Goal: Information Seeking & Learning: Compare options

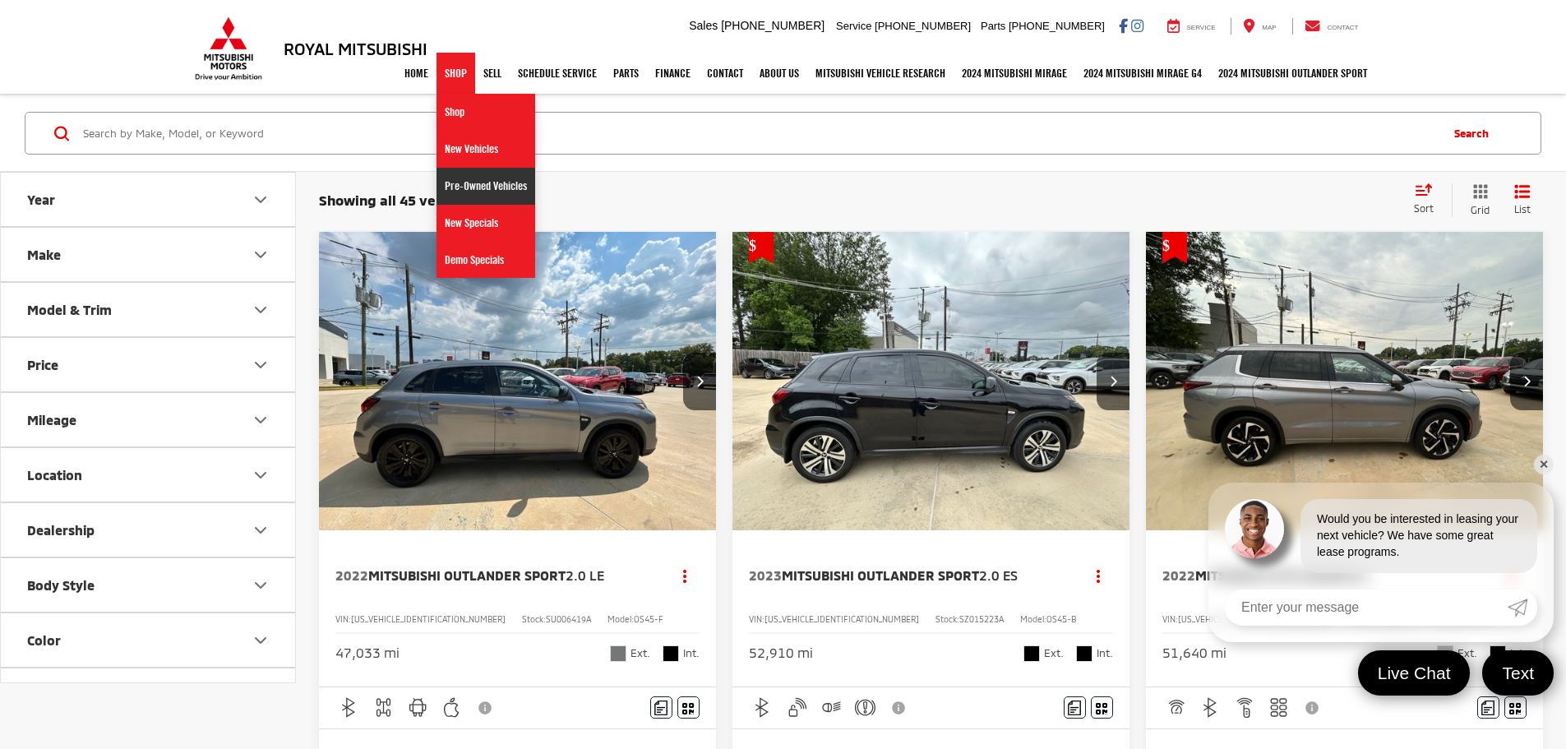
click at [449, 186] on link "Pre-Owned Vehicles" at bounding box center [486, 186] width 99 height 37
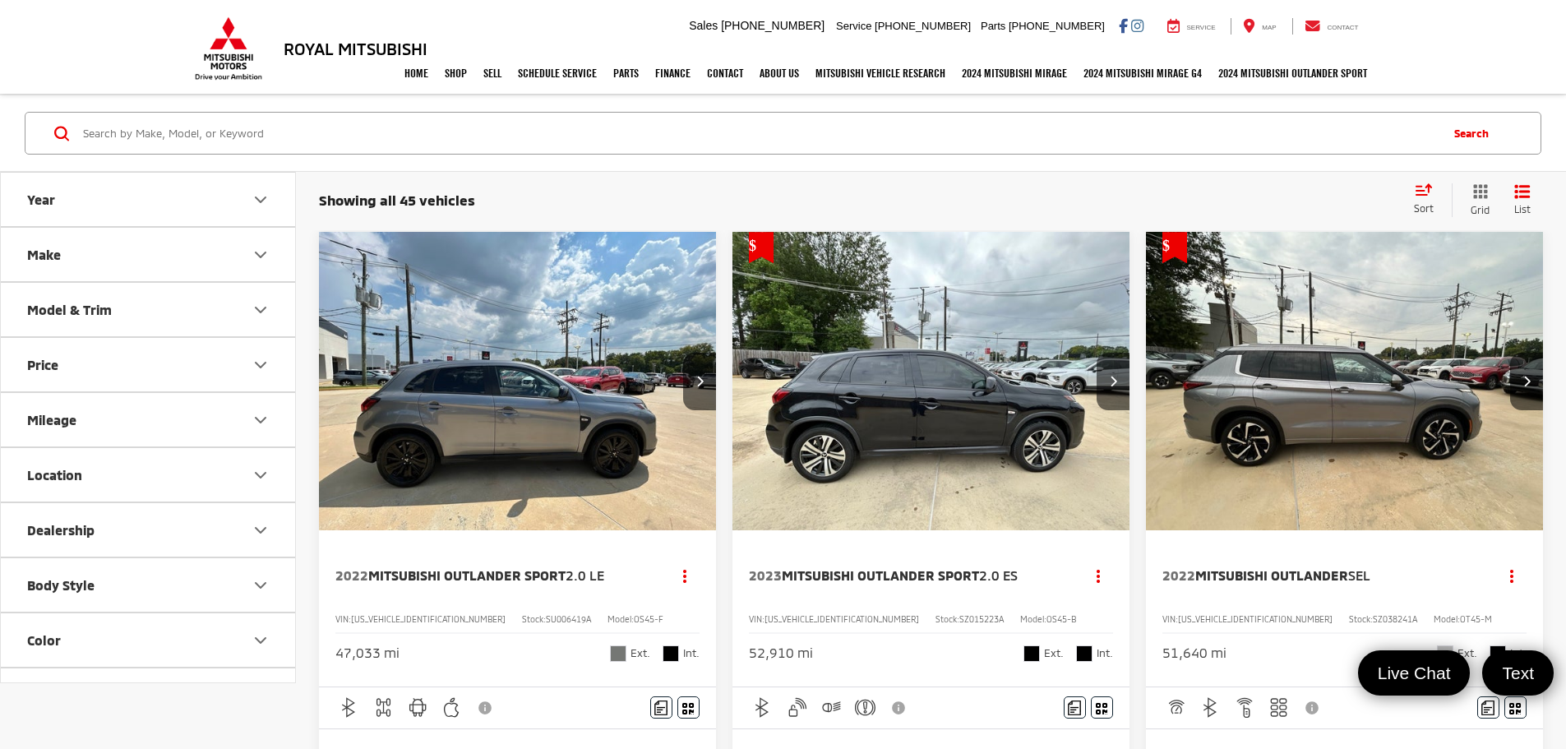
click at [148, 266] on button "Make" at bounding box center [149, 254] width 296 height 53
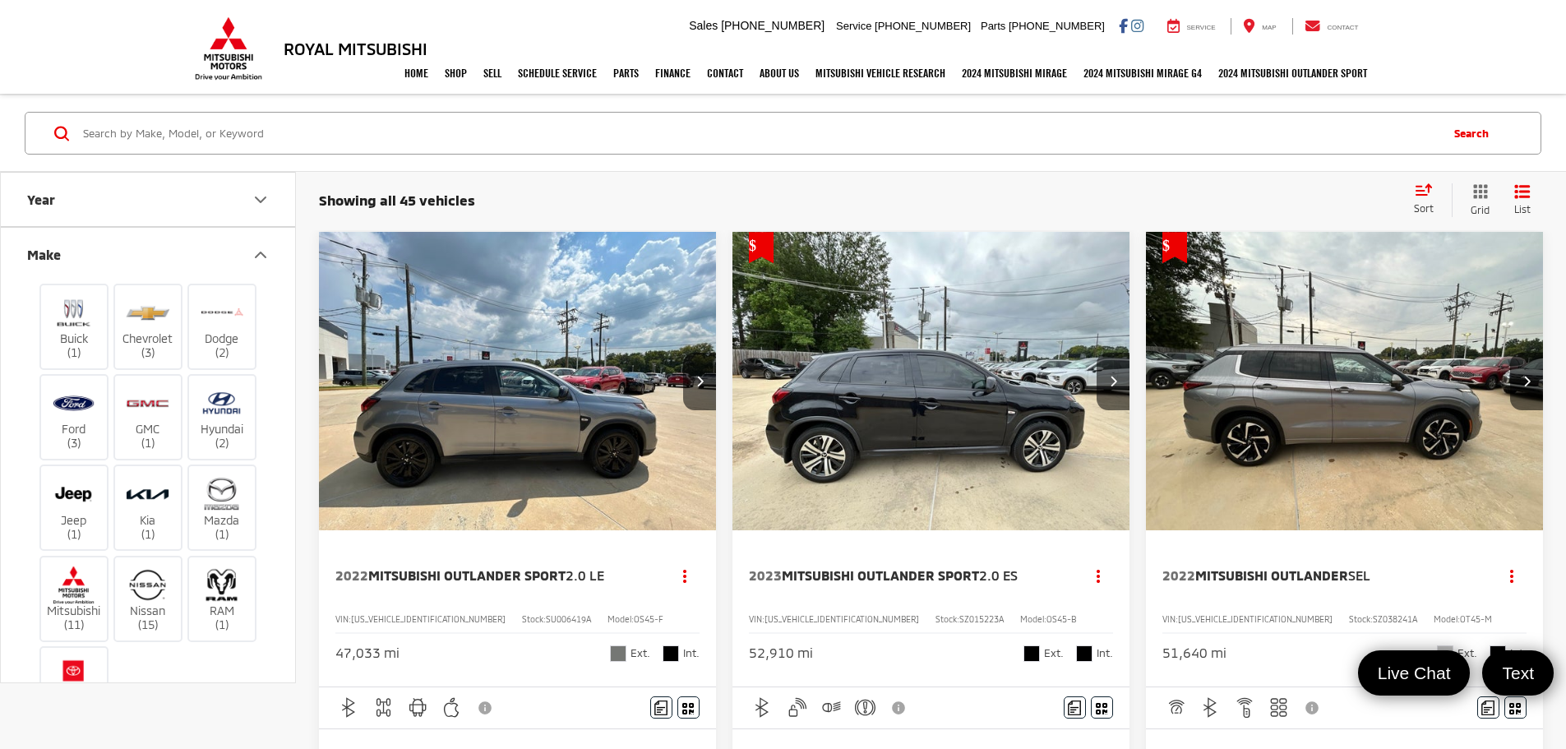
click at [158, 253] on button "Make" at bounding box center [149, 254] width 296 height 53
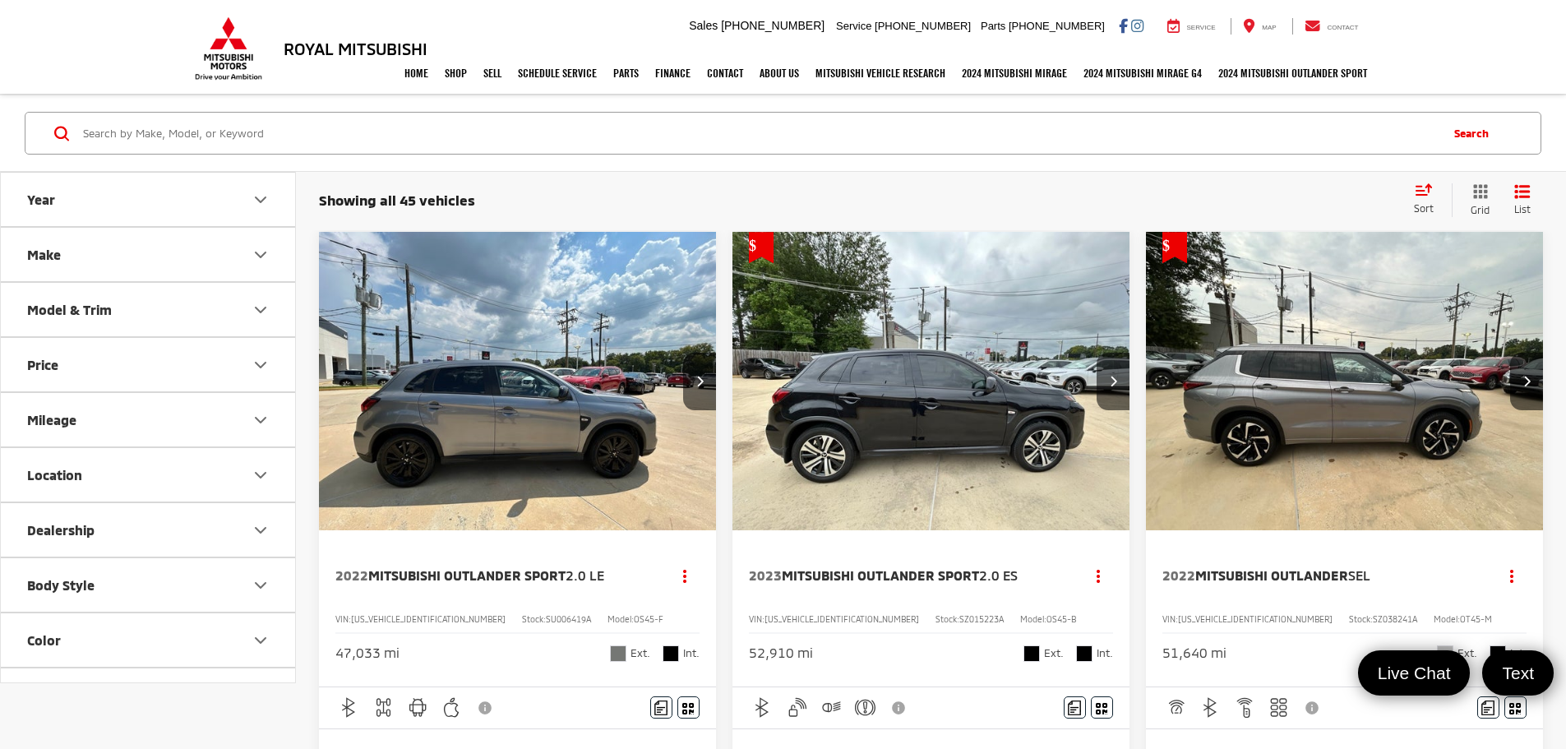
click at [176, 596] on button "Body Style" at bounding box center [149, 584] width 296 height 53
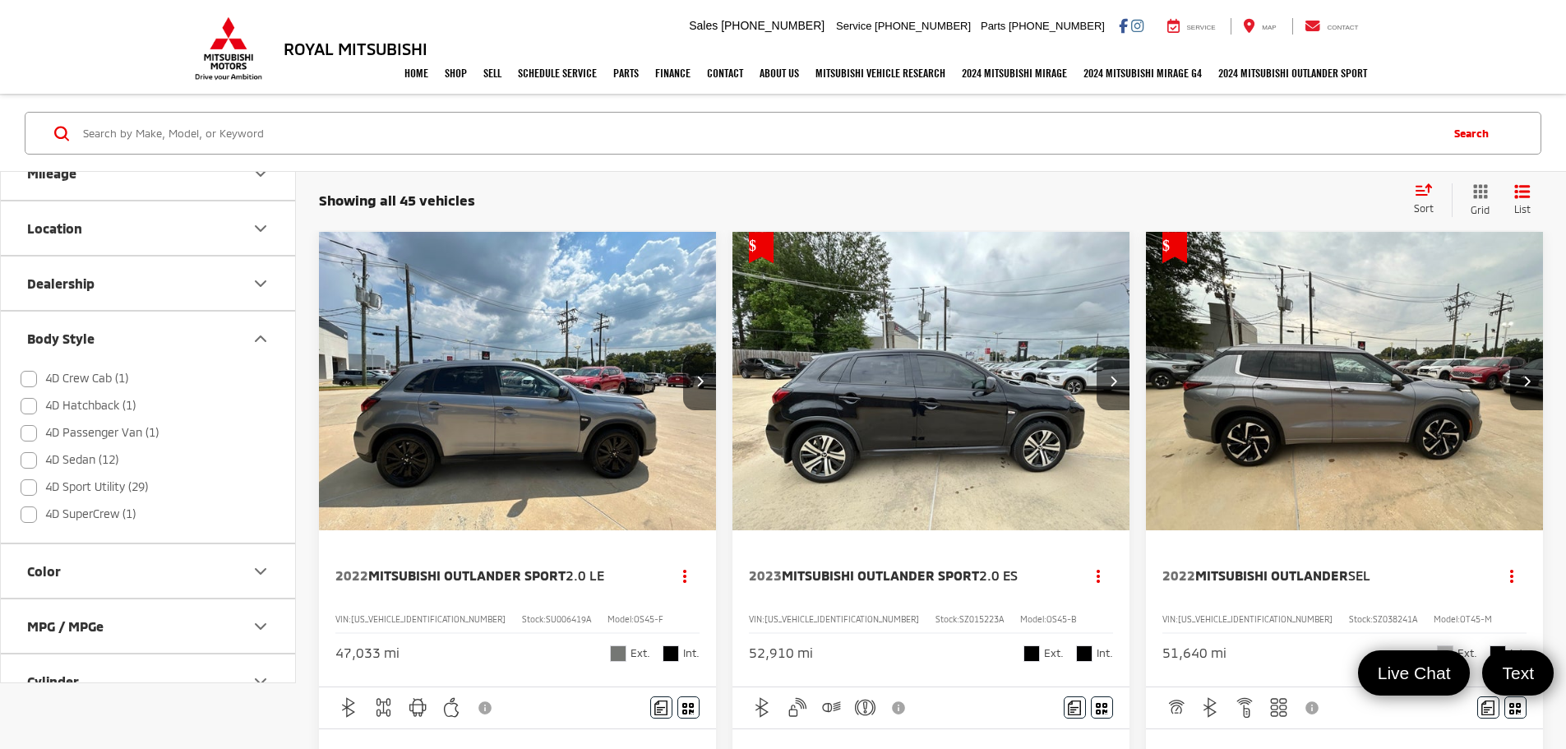
click at [203, 337] on button "Body Style" at bounding box center [149, 338] width 296 height 53
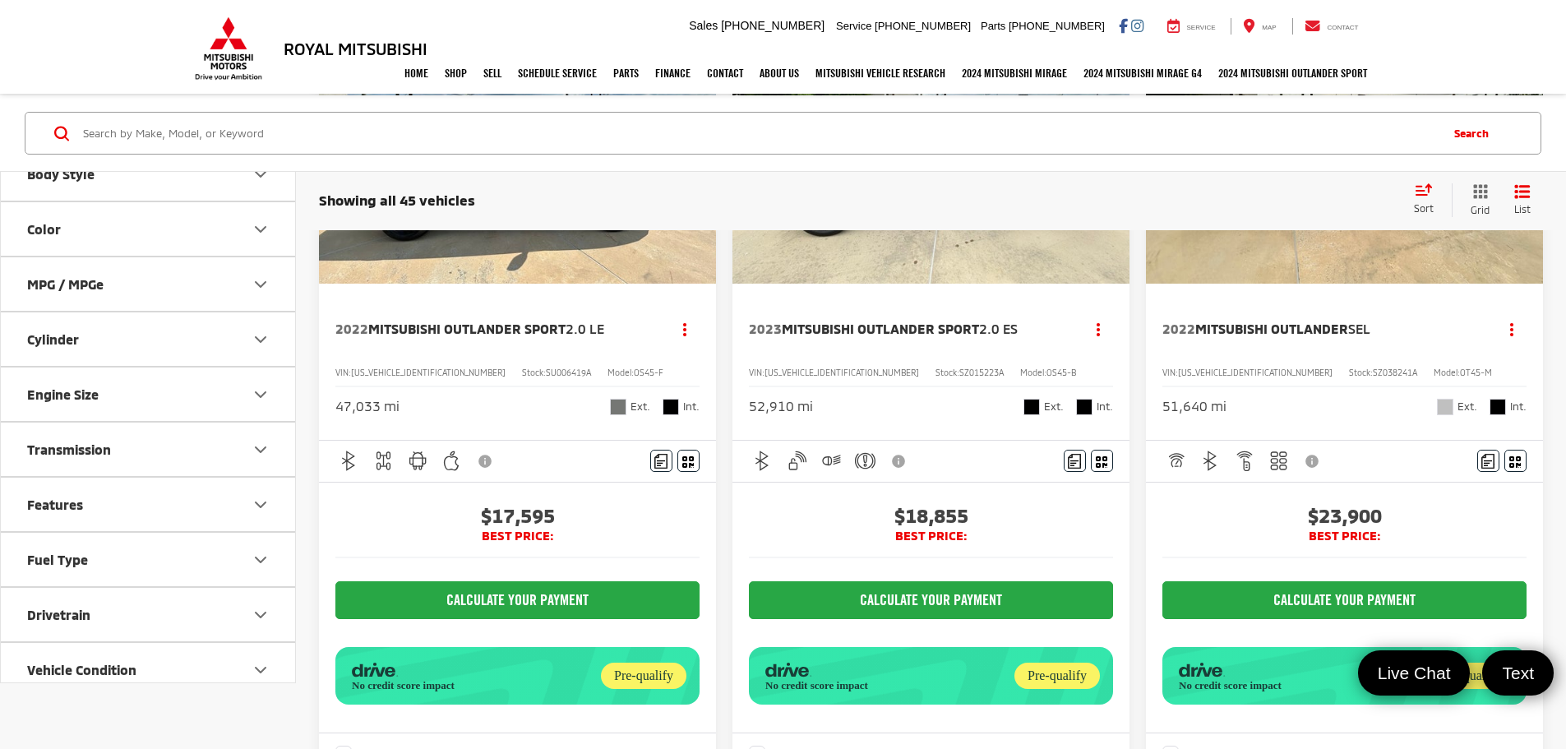
scroll to position [0, 0]
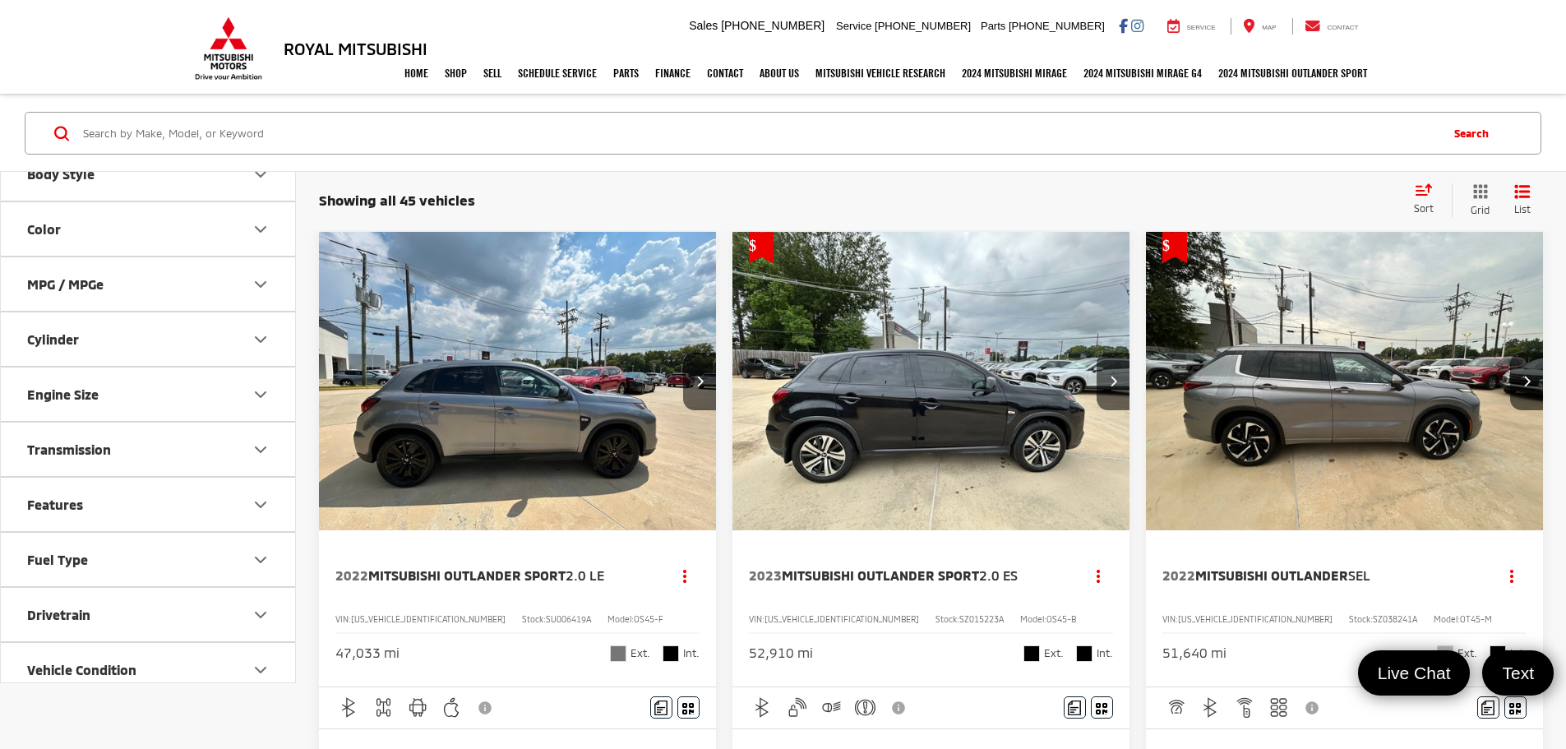
click at [1427, 192] on icon "Select sort value" at bounding box center [1424, 189] width 18 height 12
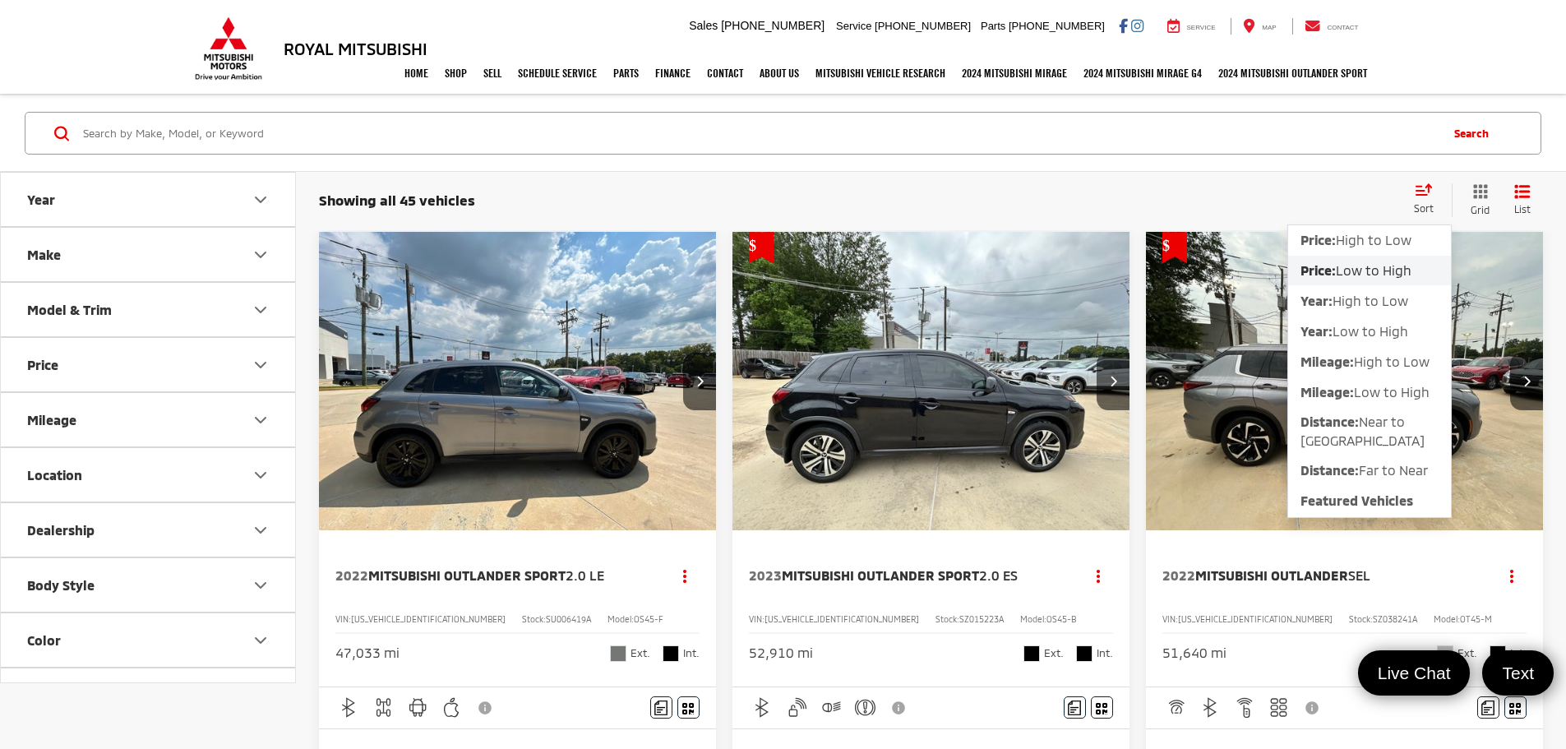
click at [132, 579] on button "Body Style" at bounding box center [149, 584] width 296 height 53
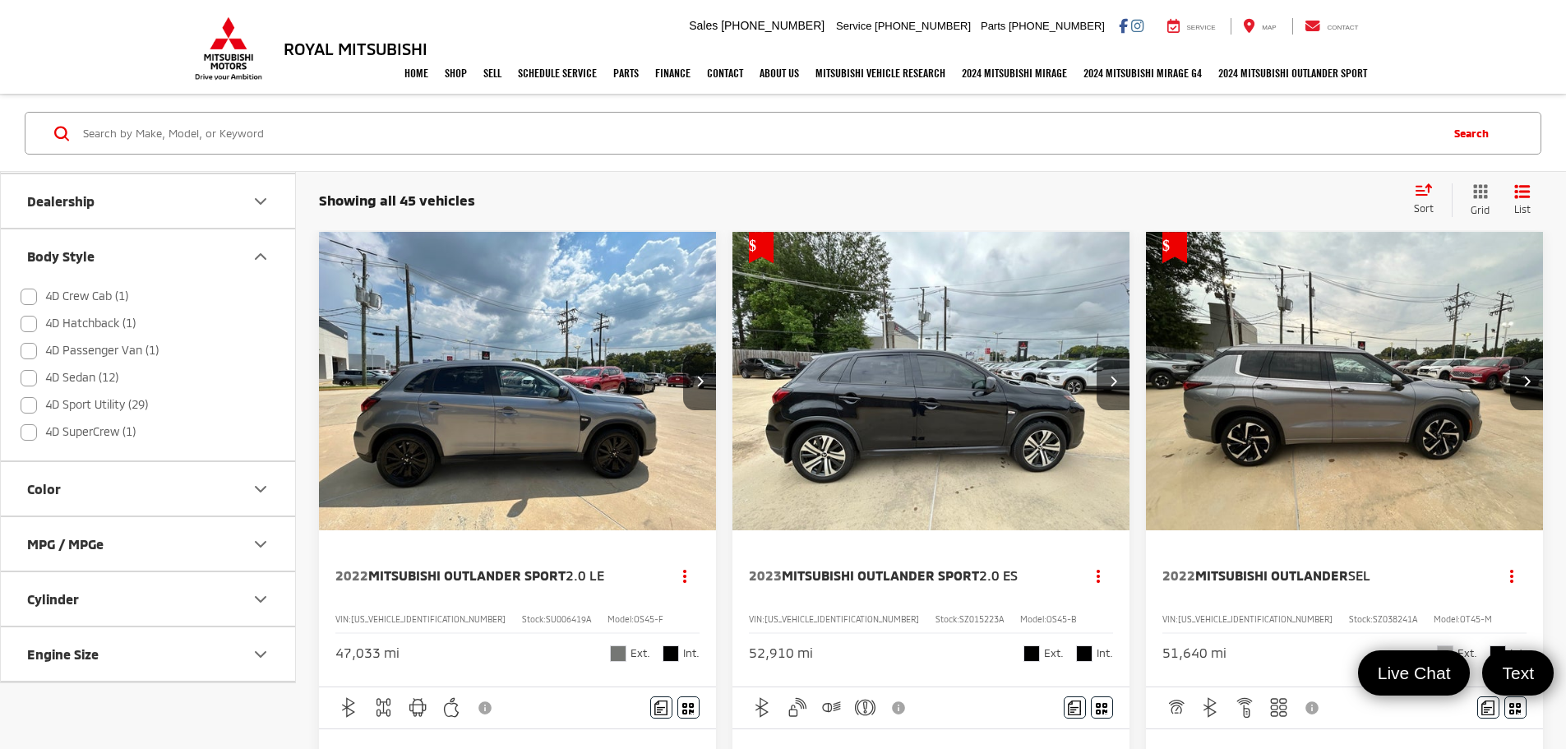
scroll to position [164, 0]
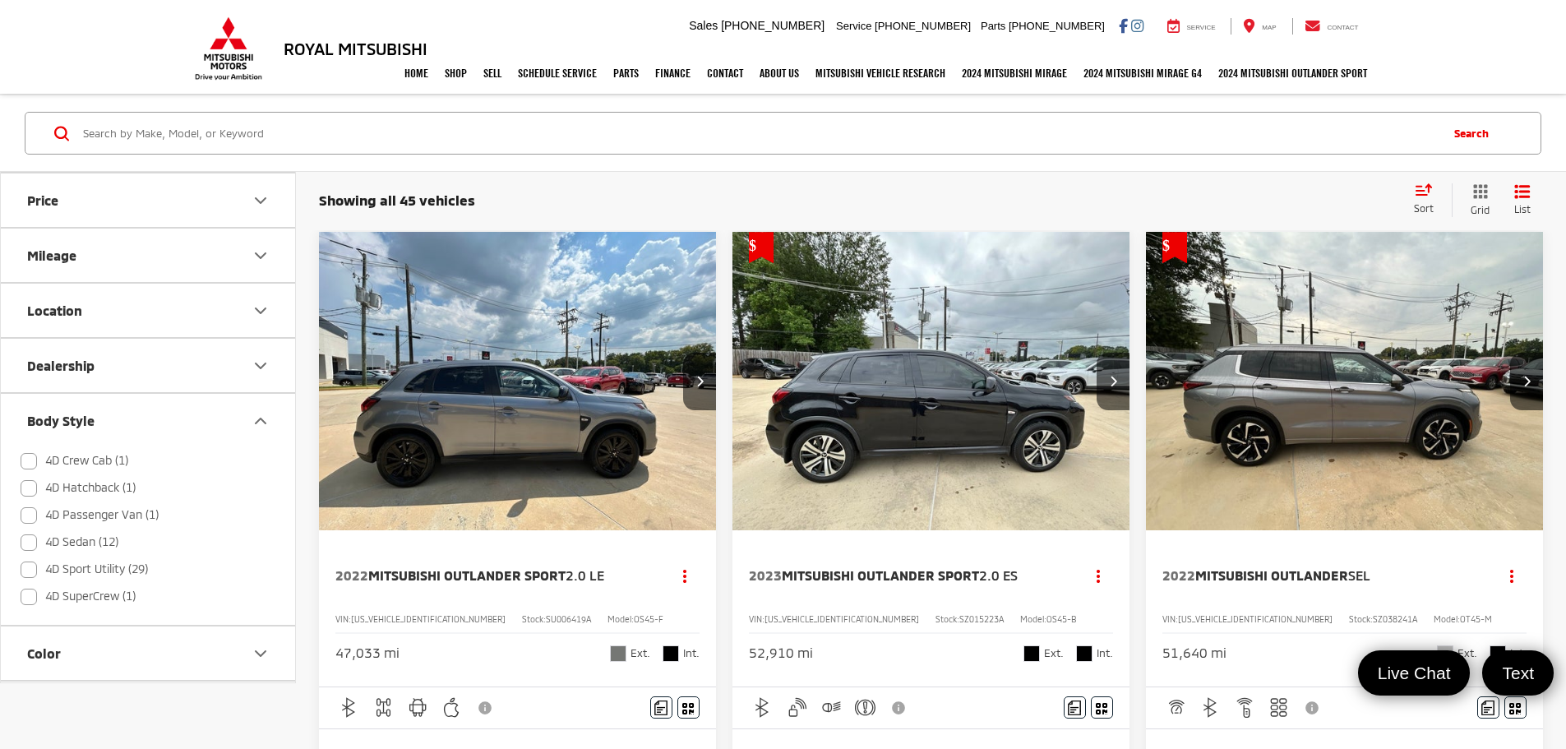
click at [141, 428] on button "Body Style" at bounding box center [149, 420] width 296 height 53
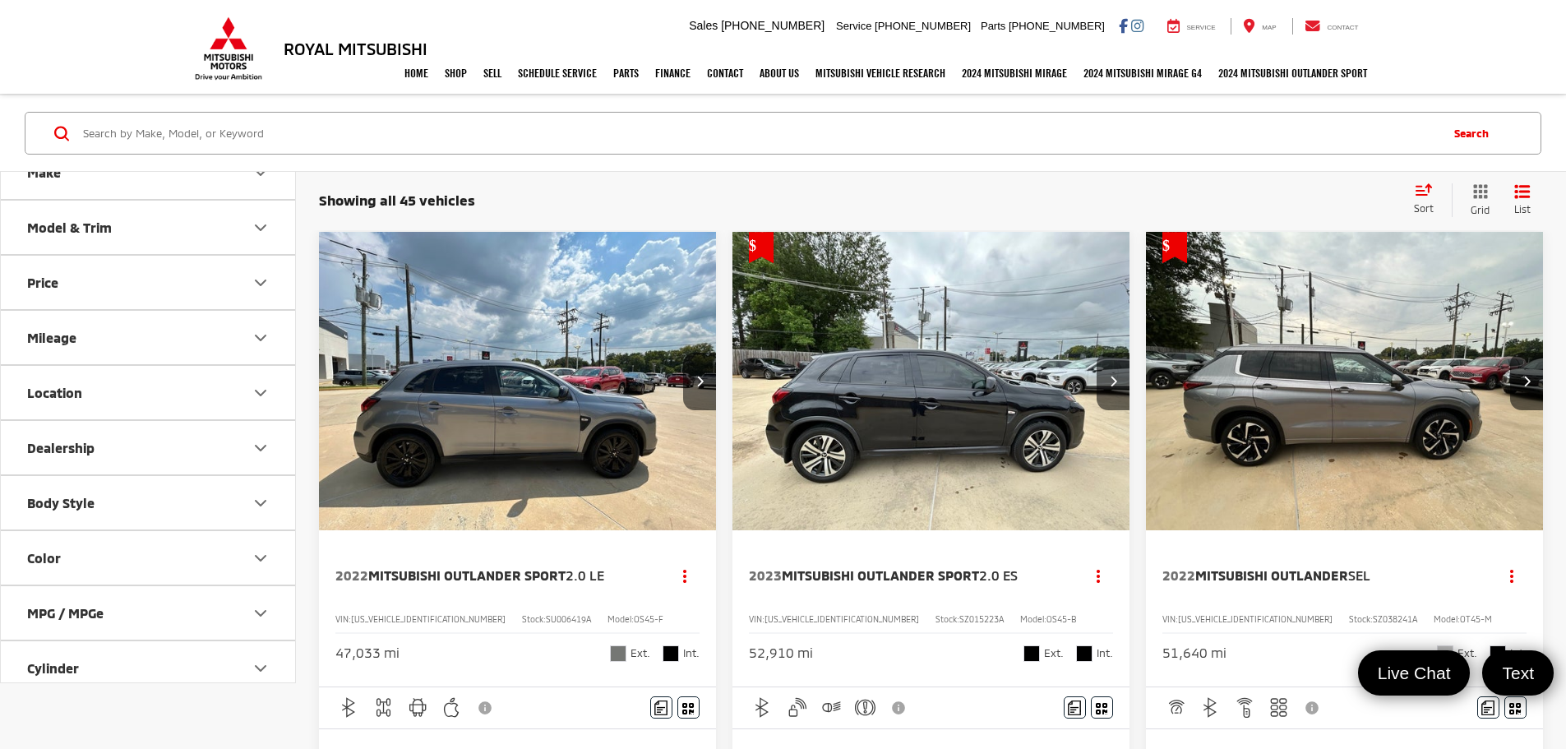
scroll to position [0, 0]
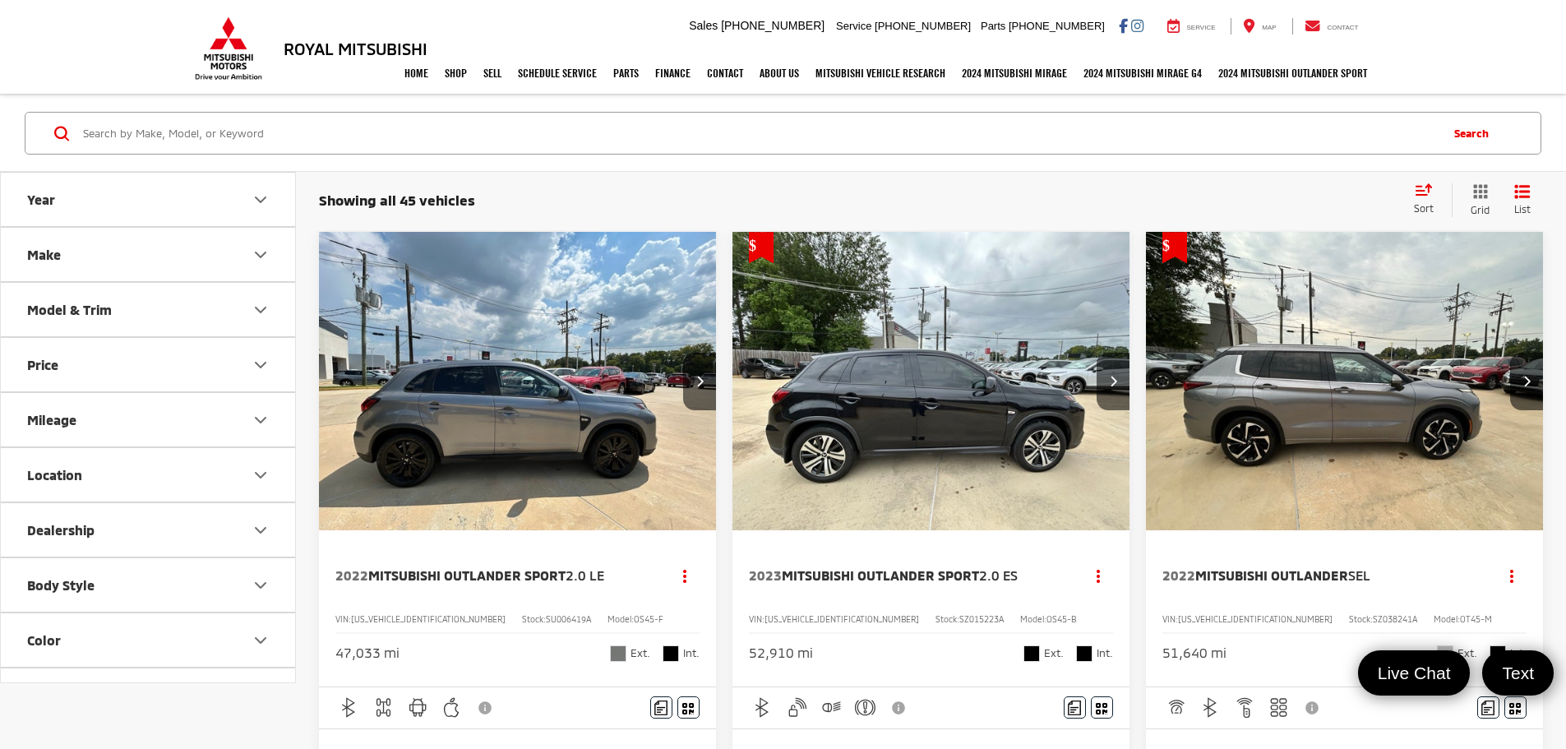
click at [141, 320] on button "Model & Trim" at bounding box center [149, 309] width 296 height 53
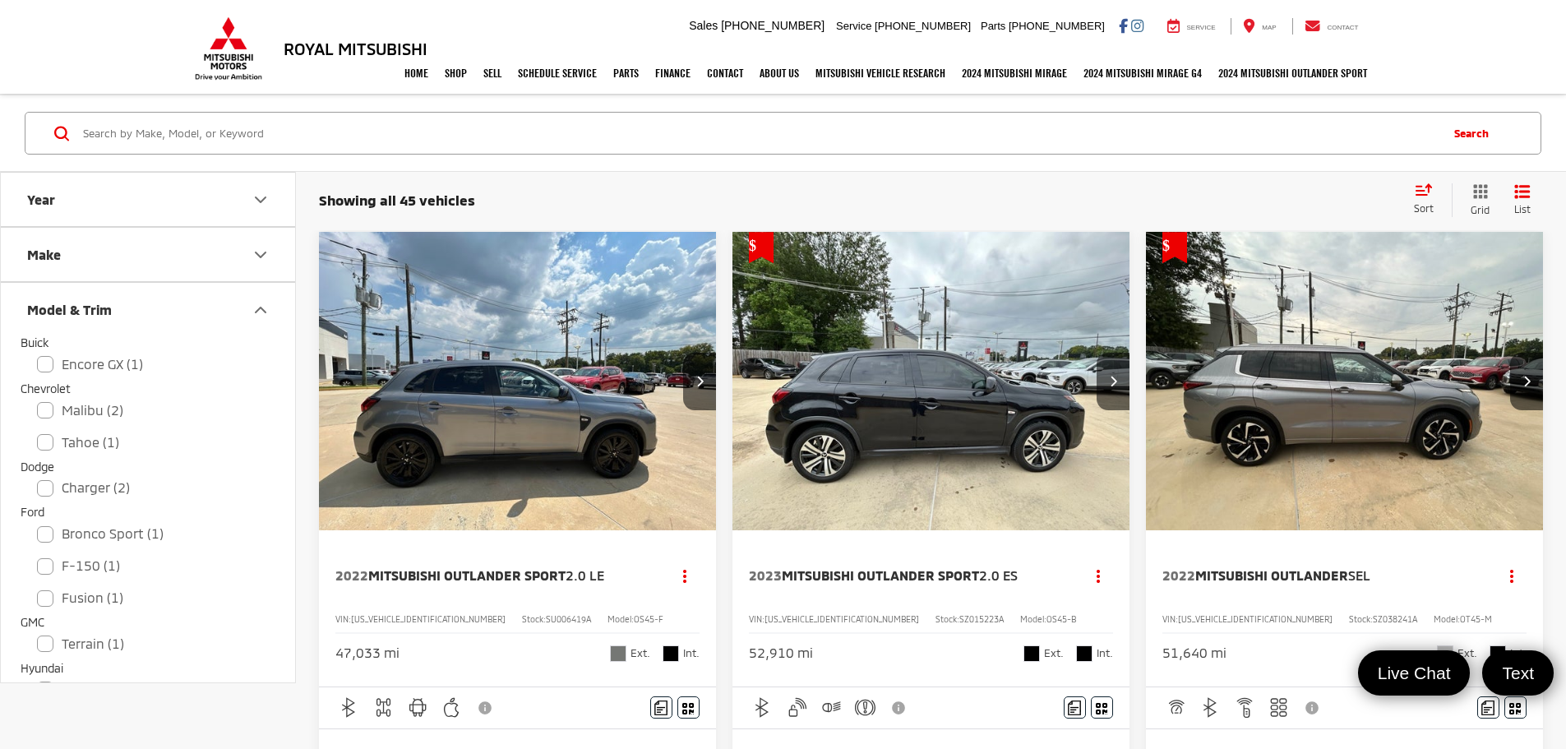
click at [587, 197] on div "Showing all 45 vehicles Clear All + 0" at bounding box center [859, 200] width 1081 height 16
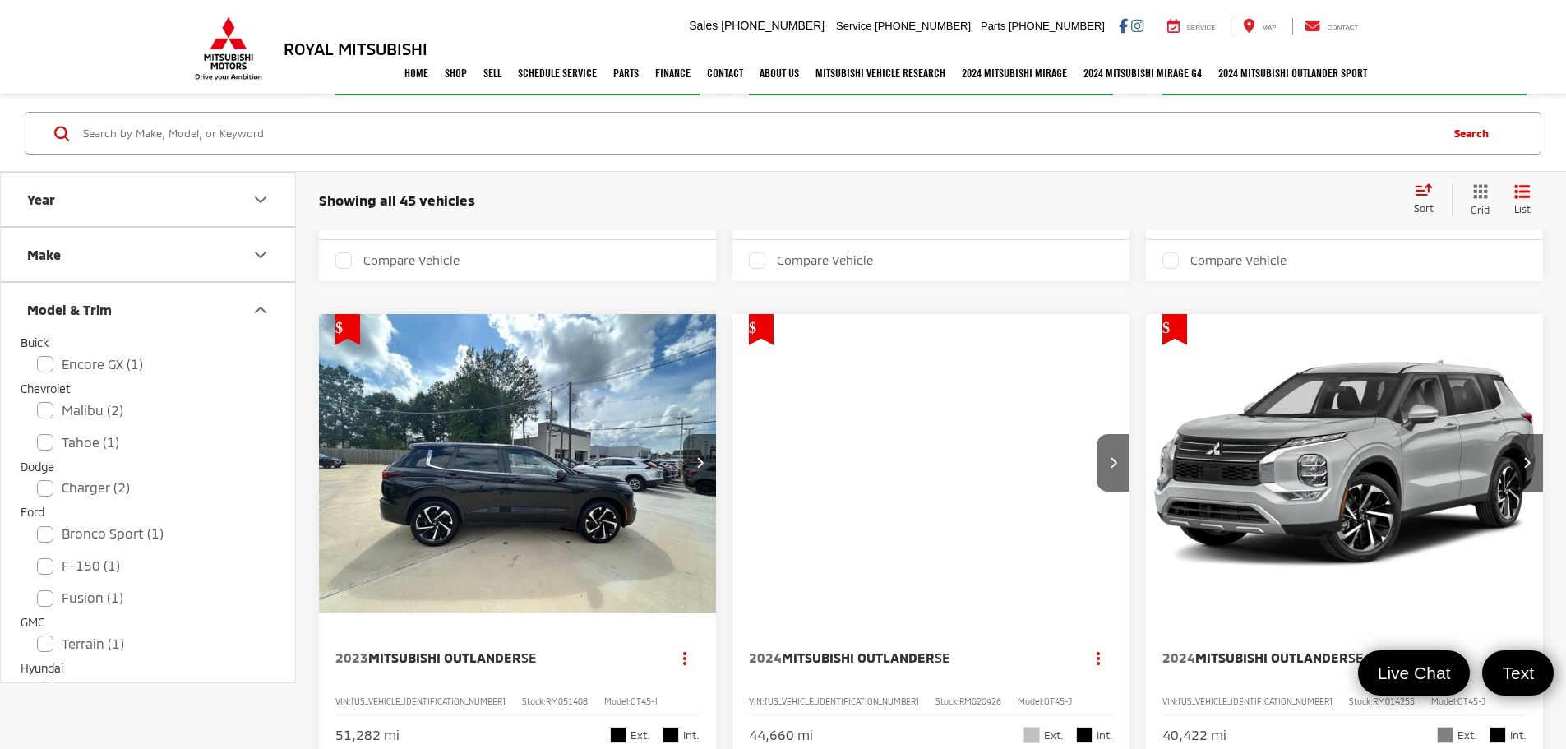
scroll to position [822, 0]
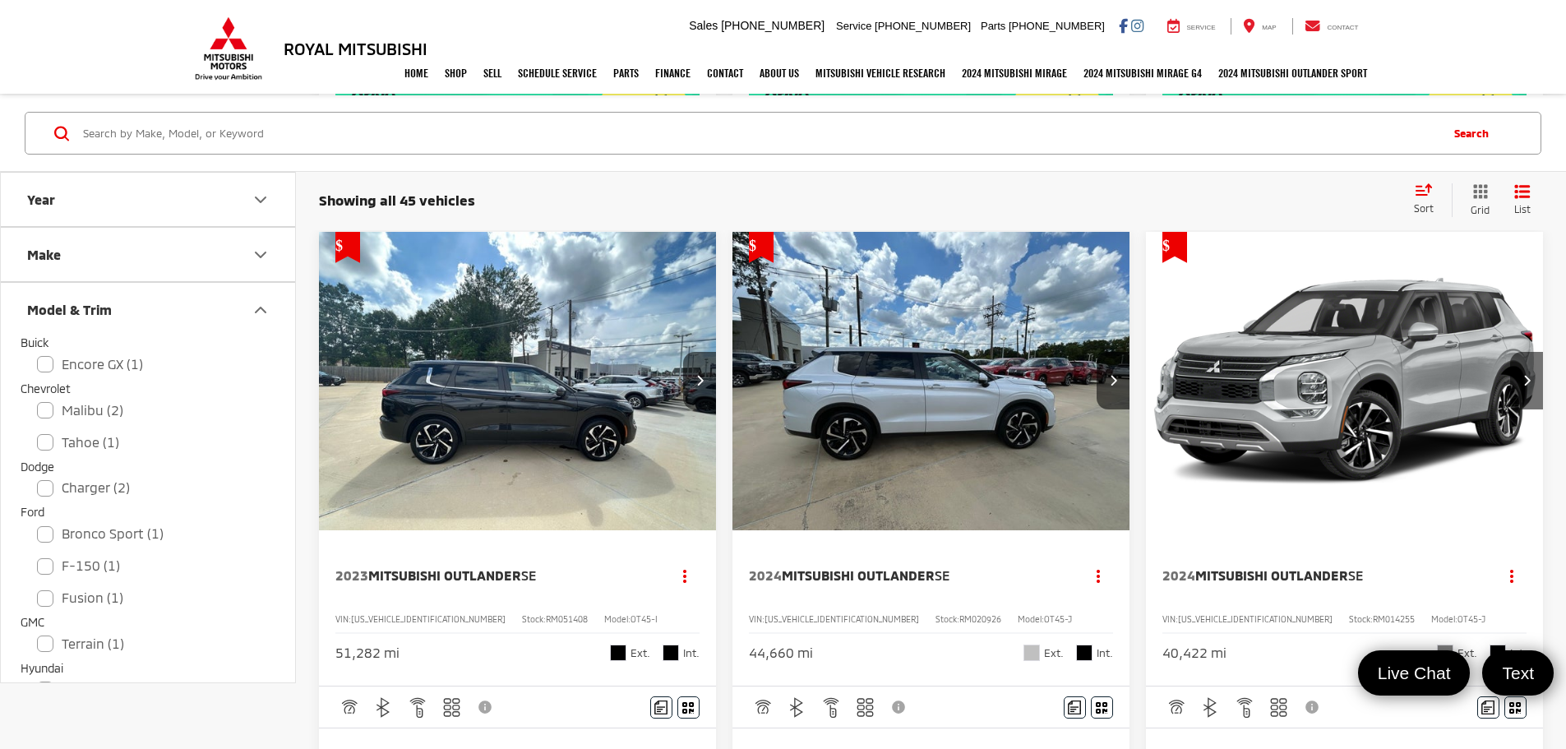
click at [260, 300] on div "Model & Trim" at bounding box center [261, 310] width 20 height 20
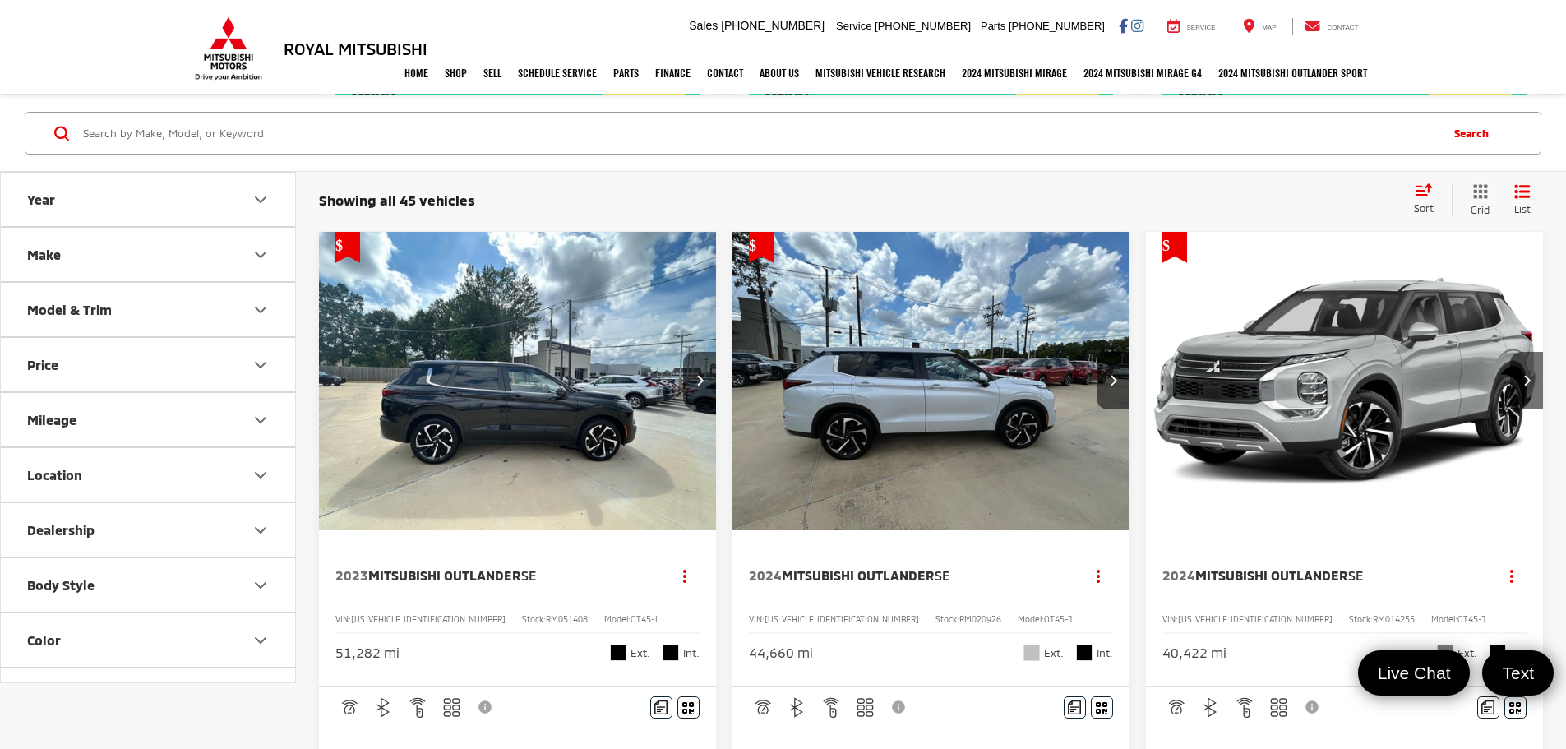
click at [257, 426] on icon "Mileage" at bounding box center [261, 420] width 20 height 20
drag, startPoint x: 234, startPoint y: 463, endPoint x: 46, endPoint y: 464, distance: 187.5
click at [46, 464] on div "2000 — 108000" at bounding box center [148, 462] width 255 height 32
type input "70000"
click at [205, 418] on button "Mileage" at bounding box center [149, 419] width 296 height 53
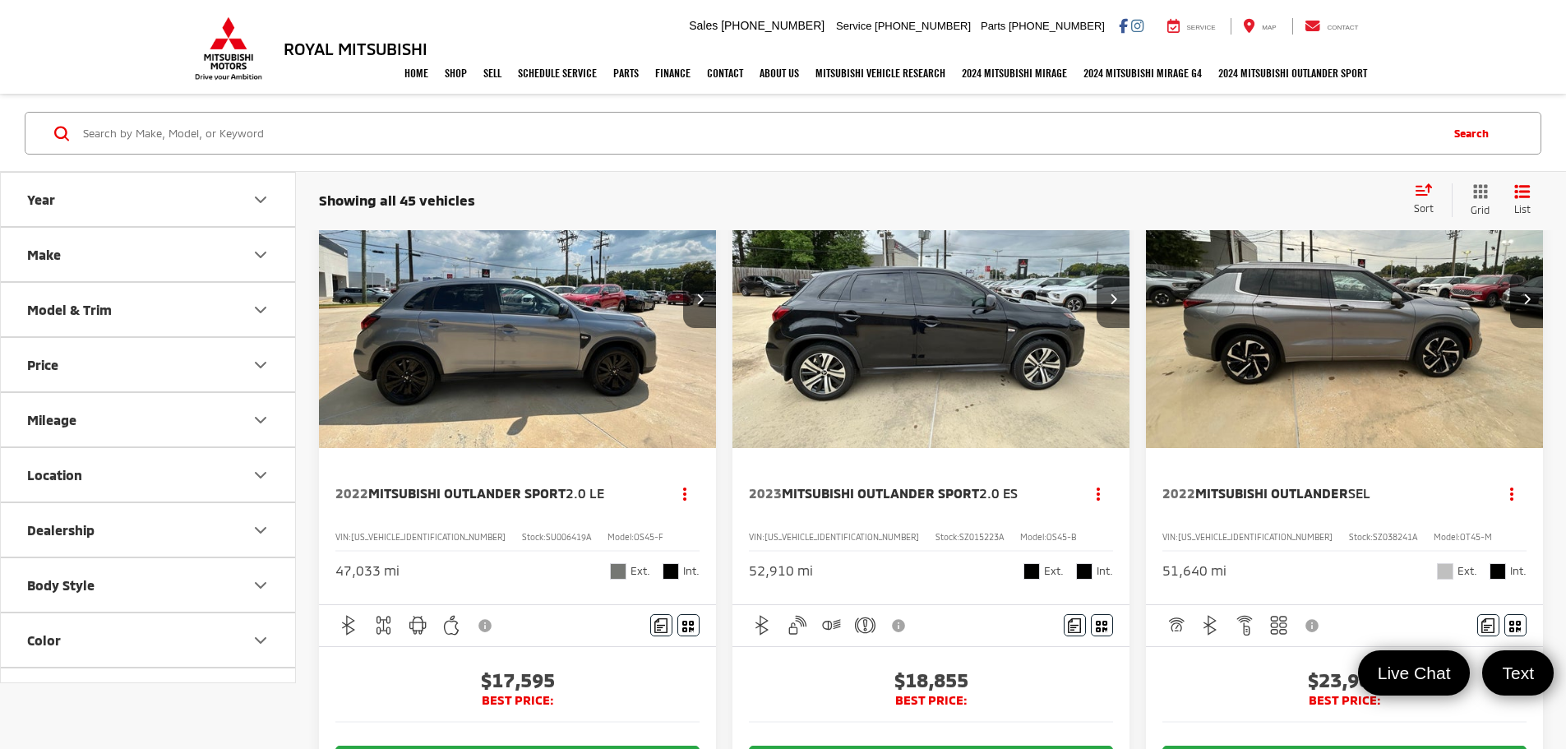
scroll to position [164, 0]
